Goal: Transaction & Acquisition: Download file/media

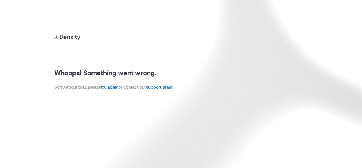
click at [104, 86] on link "try again" at bounding box center [109, 86] width 17 height 5
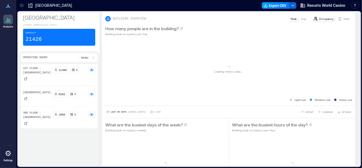
click at [278, 5] on button "Export CSV" at bounding box center [276, 5] width 28 height 7
click span "Hour"
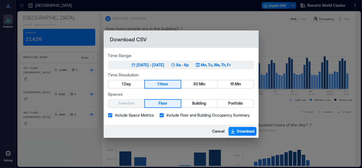
click at [164, 65] on div "Jul 7, 2025 - Oct 6, 2025" at bounding box center [151, 64] width 28 height 5
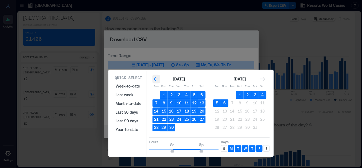
click at [157, 78] on icon "Go to previous month" at bounding box center [156, 78] width 5 height 5
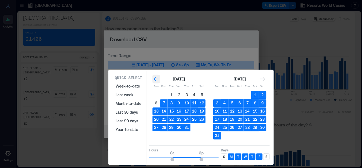
click at [157, 78] on icon "Go to previous month" at bounding box center [156, 78] width 5 height 5
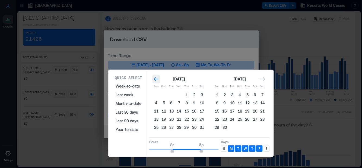
click at [157, 78] on icon "Go to previous month" at bounding box center [156, 78] width 5 height 5
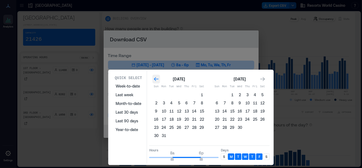
click at [158, 78] on icon "Go to previous month" at bounding box center [156, 78] width 5 height 5
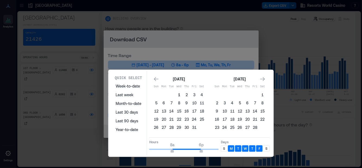
click at [178, 94] on button "1" at bounding box center [179, 95] width 8 height 8
click at [263, 78] on icon "Go to next month" at bounding box center [262, 79] width 5 height 4
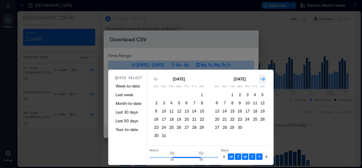
click at [263, 78] on icon "Go to next month" at bounding box center [262, 79] width 5 height 4
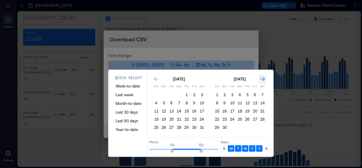
click at [263, 78] on icon "Go to next month" at bounding box center [262, 78] width 5 height 5
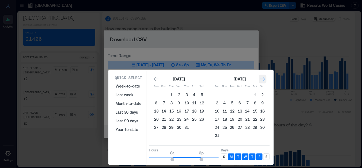
click at [263, 78] on icon "Go to next month" at bounding box center [262, 78] width 5 height 5
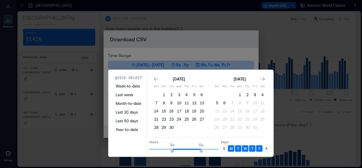
click at [254, 93] on button "3" at bounding box center [255, 95] width 8 height 8
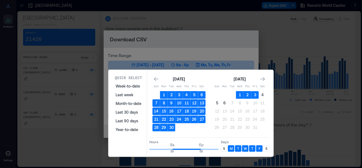
click at [224, 146] on p "S" at bounding box center [224, 148] width 2 height 4
click at [265, 145] on div "S" at bounding box center [266, 148] width 7 height 7
type input "**"
drag, startPoint x: 203, startPoint y: 148, endPoint x: 221, endPoint y: 149, distance: 18.5
click at [221, 149] on div "Hours 8a 12a Days S M T W T F S" at bounding box center [209, 145] width 120 height 16
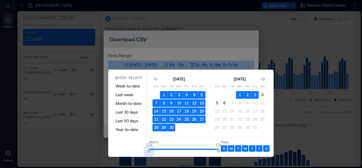
type input "*"
drag, startPoint x: 172, startPoint y: 149, endPoint x: 142, endPoint y: 146, distance: 29.7
click at [143, 147] on div "Quick Select Week-to-date Last week Month-to-date Last 30 days Last 90 days Yea…" at bounding box center [191, 113] width 162 height 84
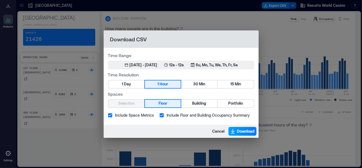
click at [246, 131] on span "Download" at bounding box center [246, 130] width 18 height 5
